Goal: Task Accomplishment & Management: Manage account settings

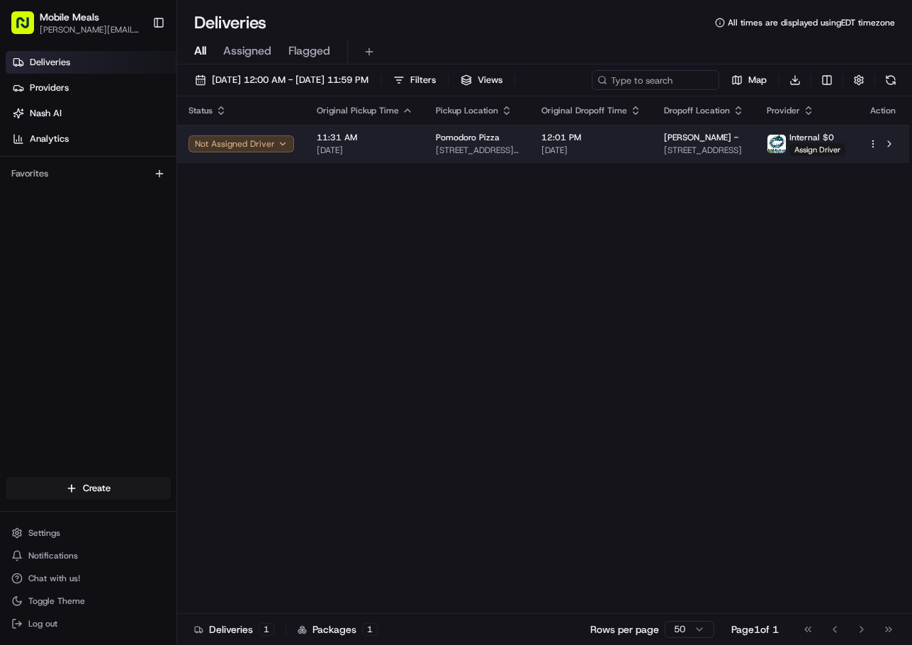
click at [232, 143] on button "Not Assigned Driver" at bounding box center [242, 143] width 106 height 17
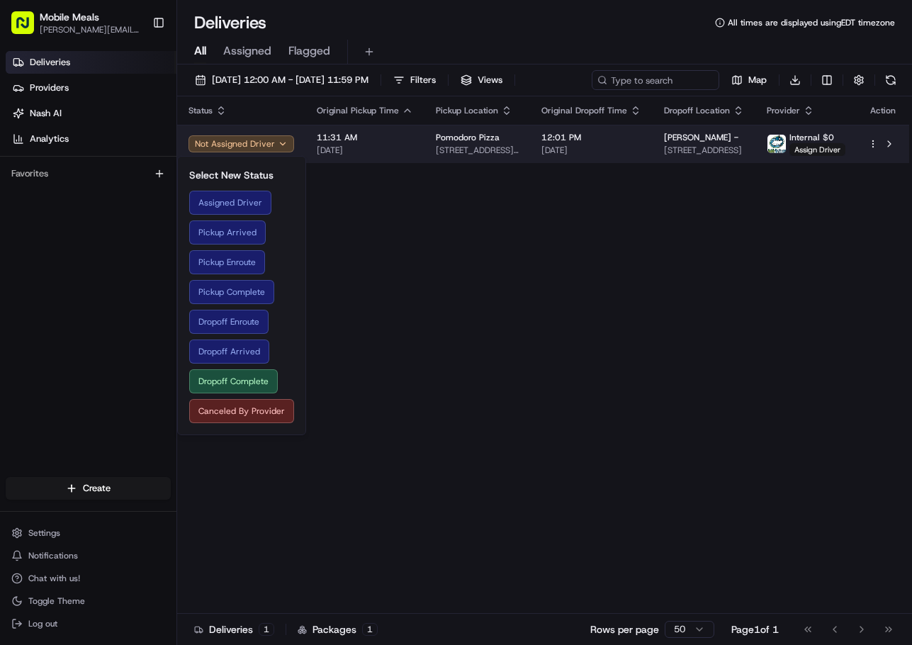
click at [408, 142] on span "11:31 AM" at bounding box center [365, 137] width 96 height 11
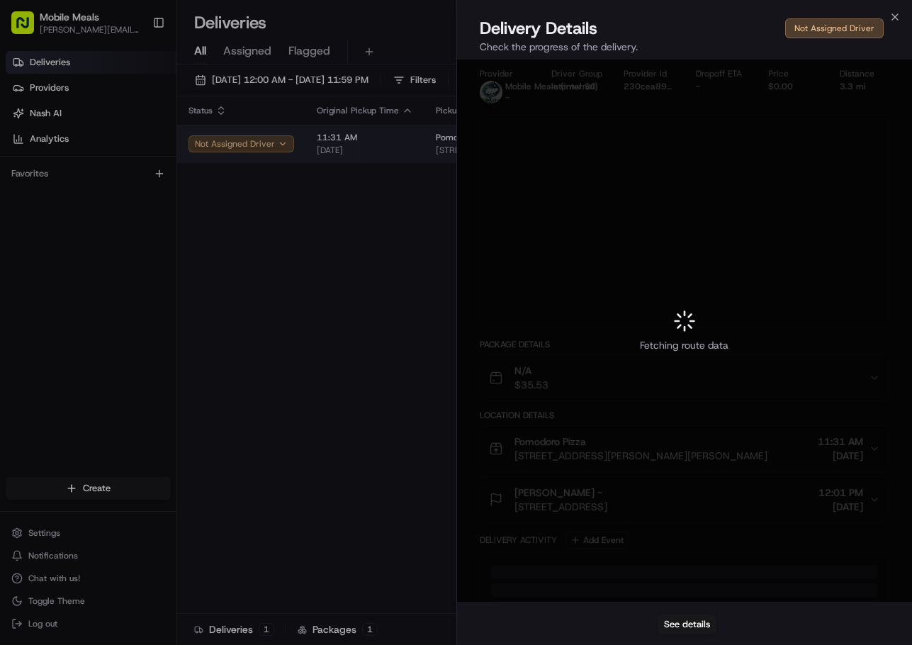
click at [408, 142] on div at bounding box center [456, 322] width 912 height 645
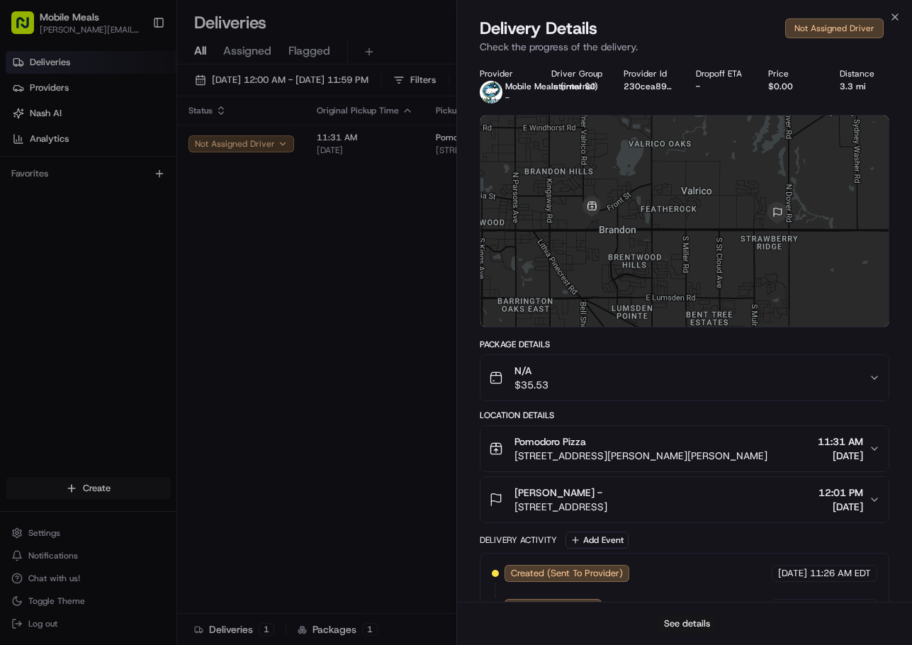
click at [692, 623] on button "See details" at bounding box center [687, 624] width 59 height 20
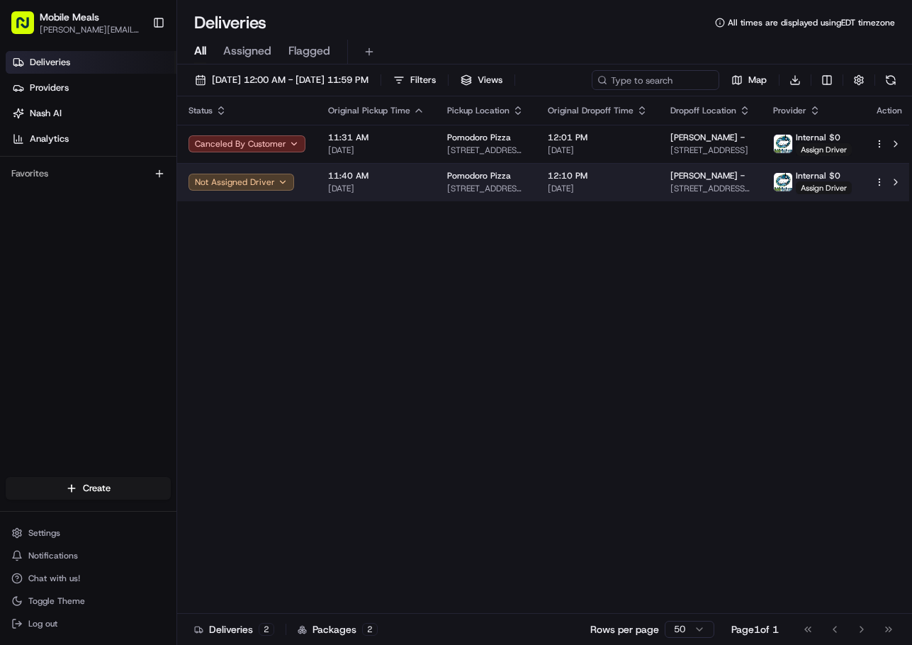
click at [412, 181] on span "11:40 AM" at bounding box center [376, 175] width 96 height 11
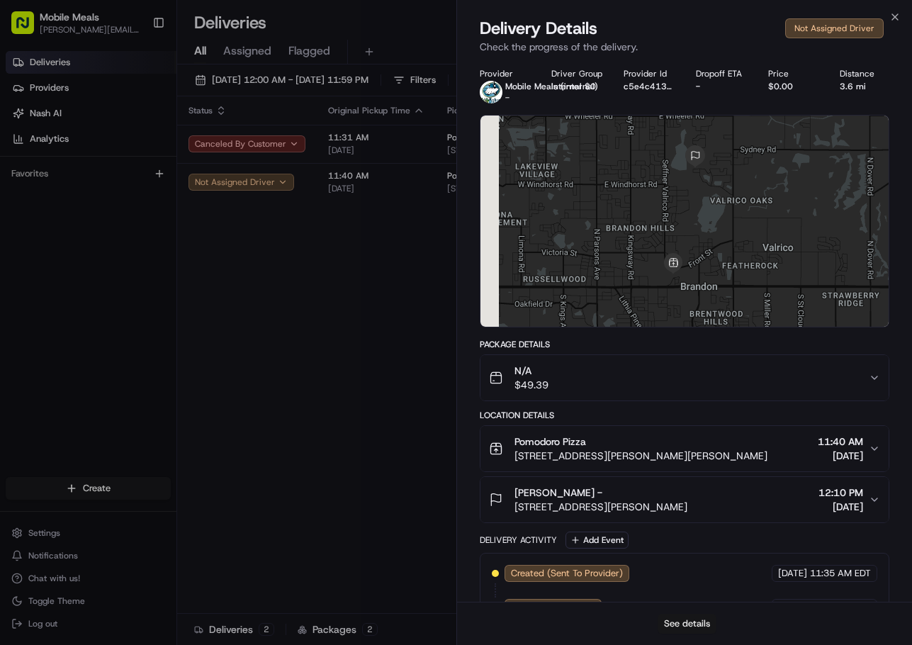
click at [694, 629] on button "See details" at bounding box center [687, 624] width 59 height 20
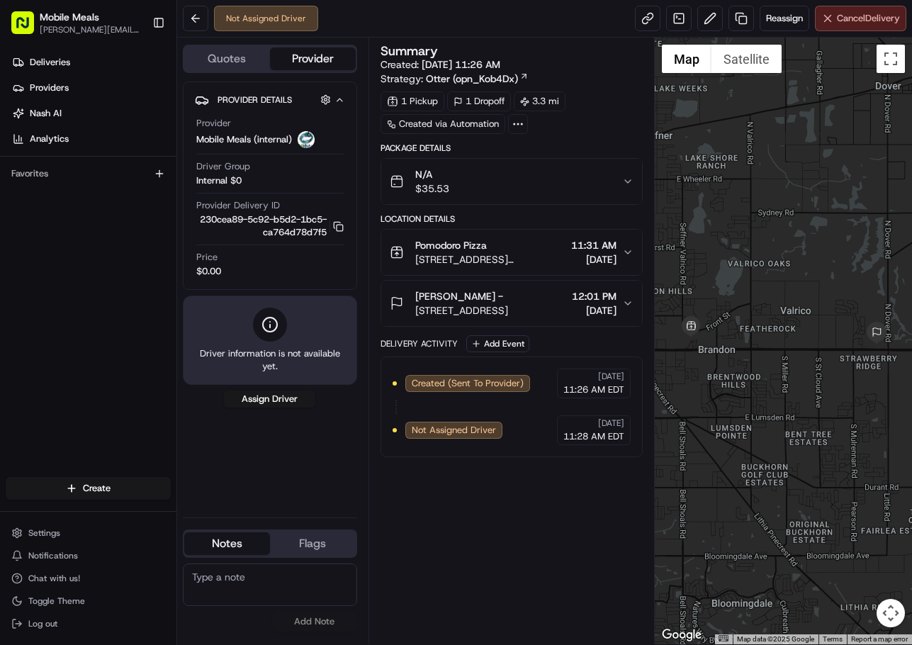
click at [846, 28] on button "Cancel Delivery" at bounding box center [860, 19] width 91 height 26
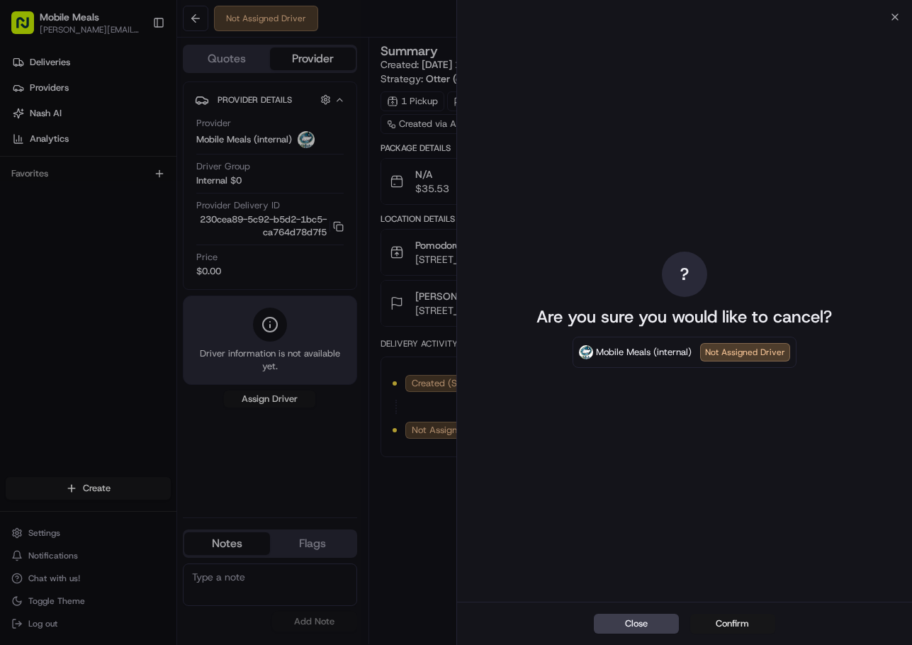
click at [723, 624] on button "Confirm" at bounding box center [732, 624] width 85 height 20
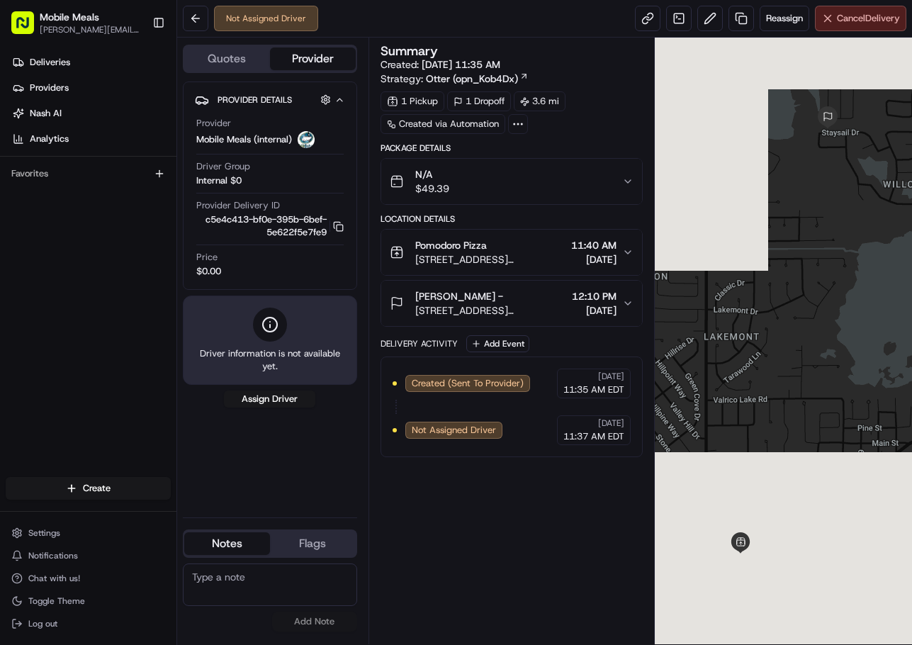
click at [855, 21] on span "Cancel Delivery" at bounding box center [868, 18] width 63 height 13
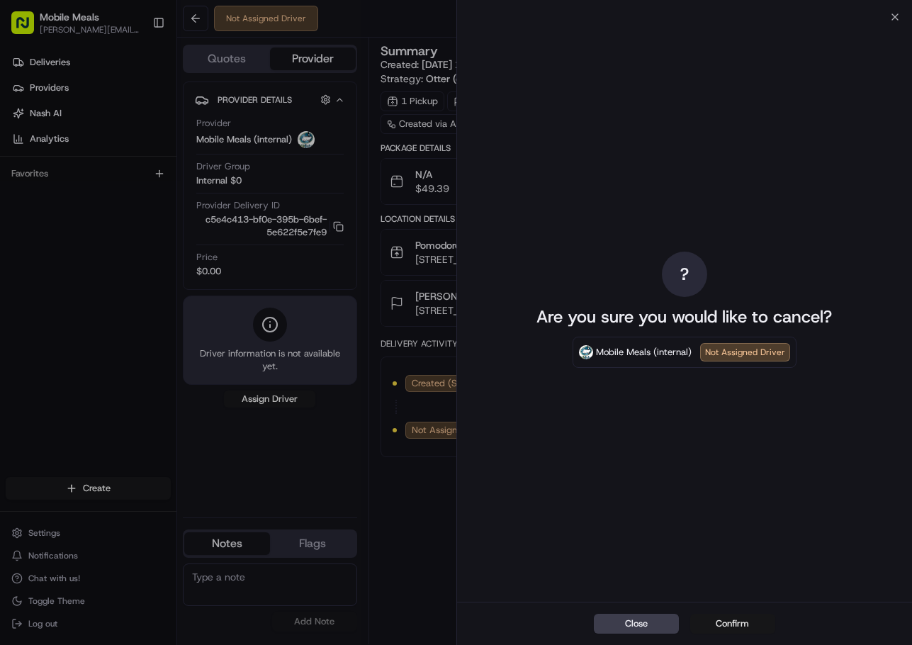
click at [754, 614] on button "Confirm" at bounding box center [732, 624] width 85 height 20
click at [749, 618] on div "Close Confirm" at bounding box center [685, 623] width 456 height 43
